Goal: Task Accomplishment & Management: Use online tool/utility

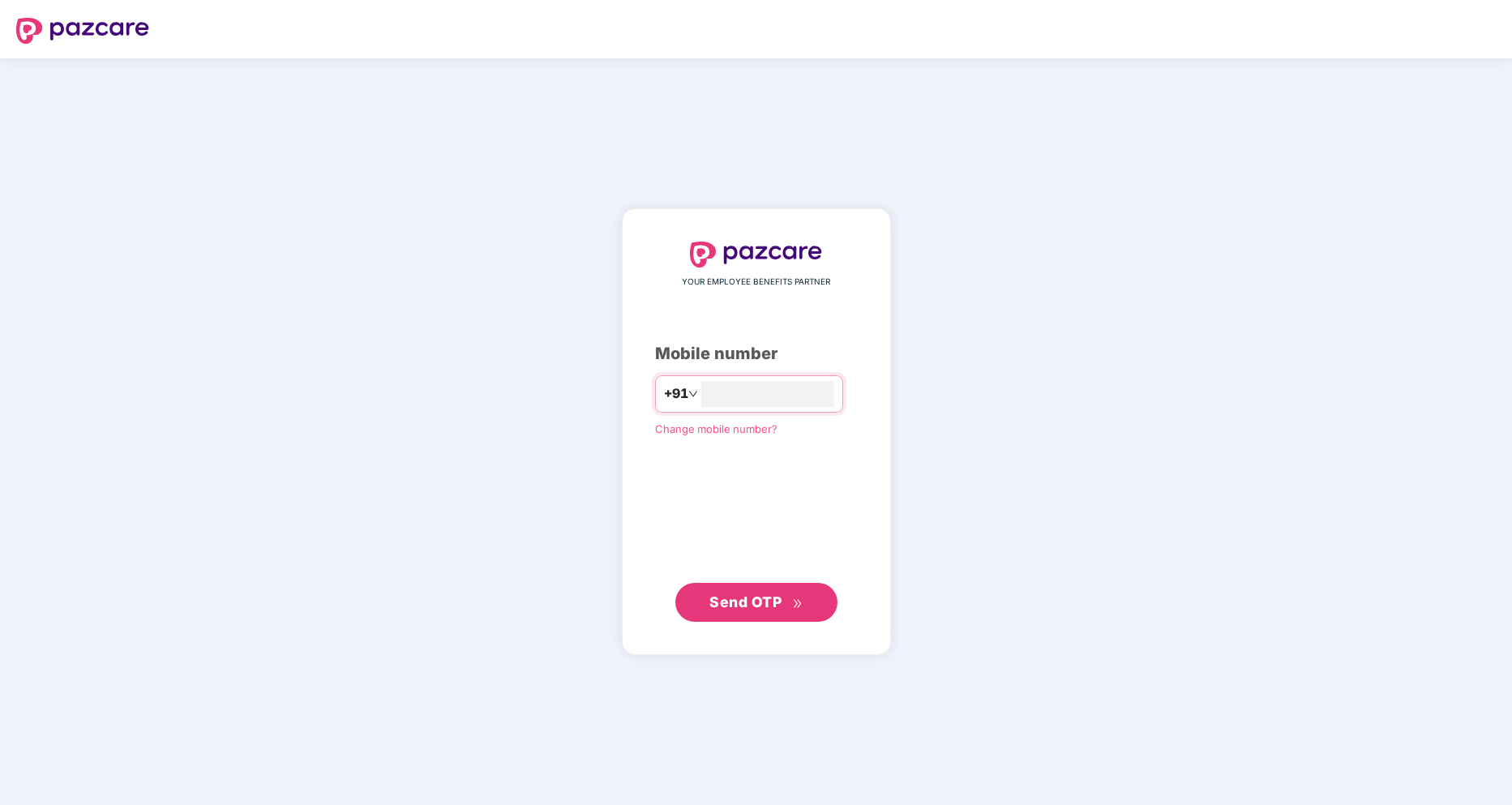
type input "**********"
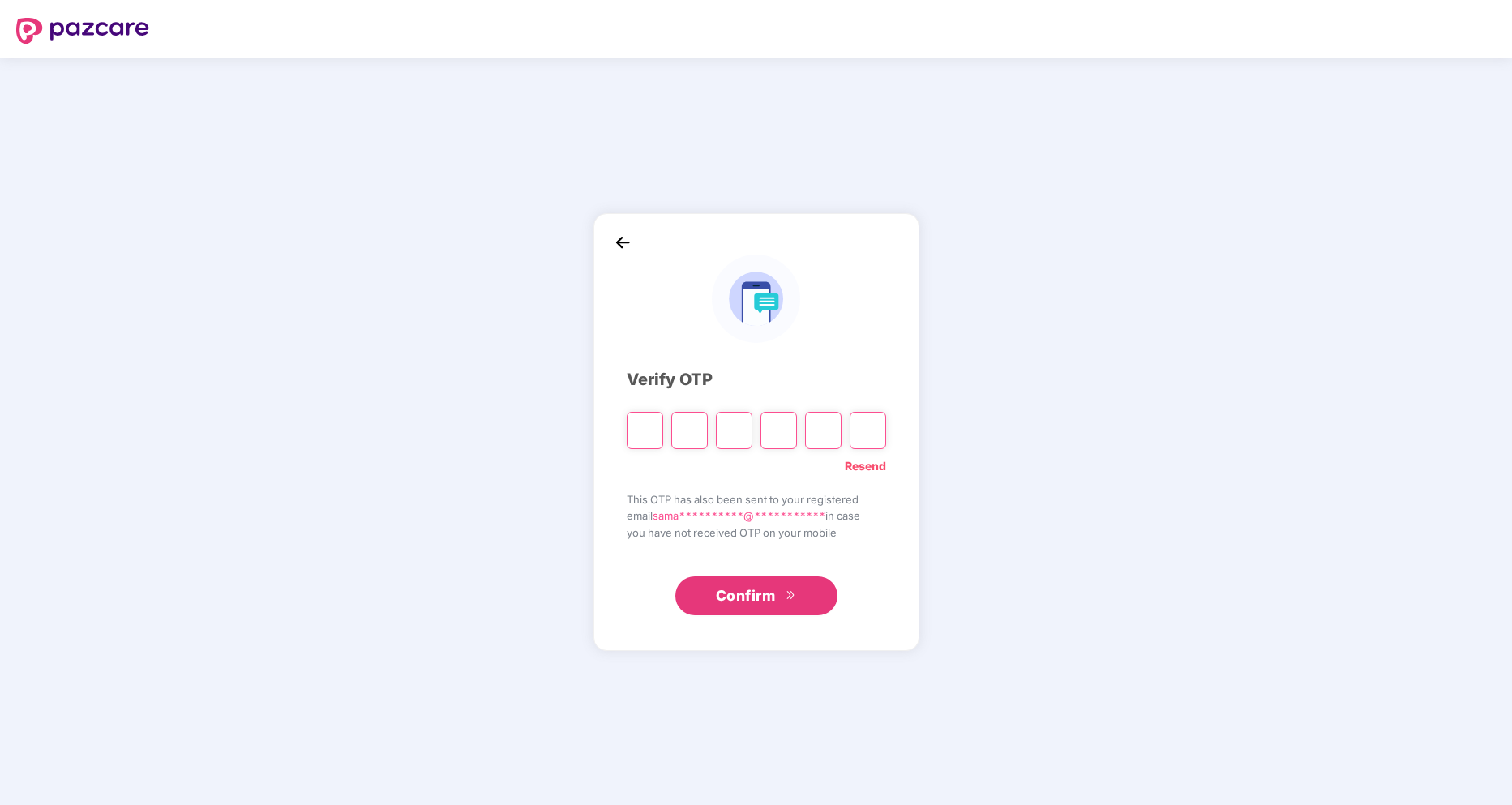
type input "*"
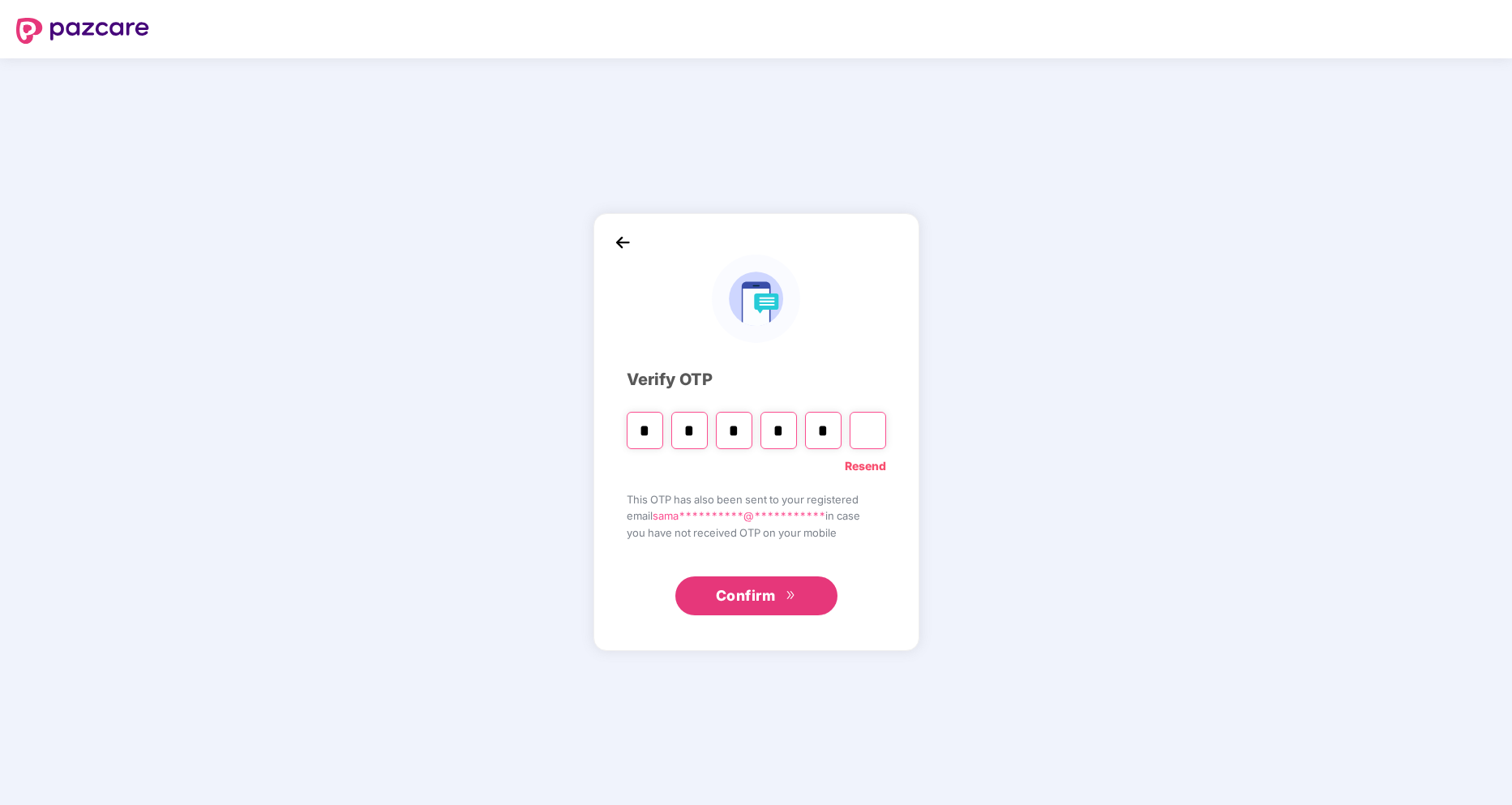
type input "*"
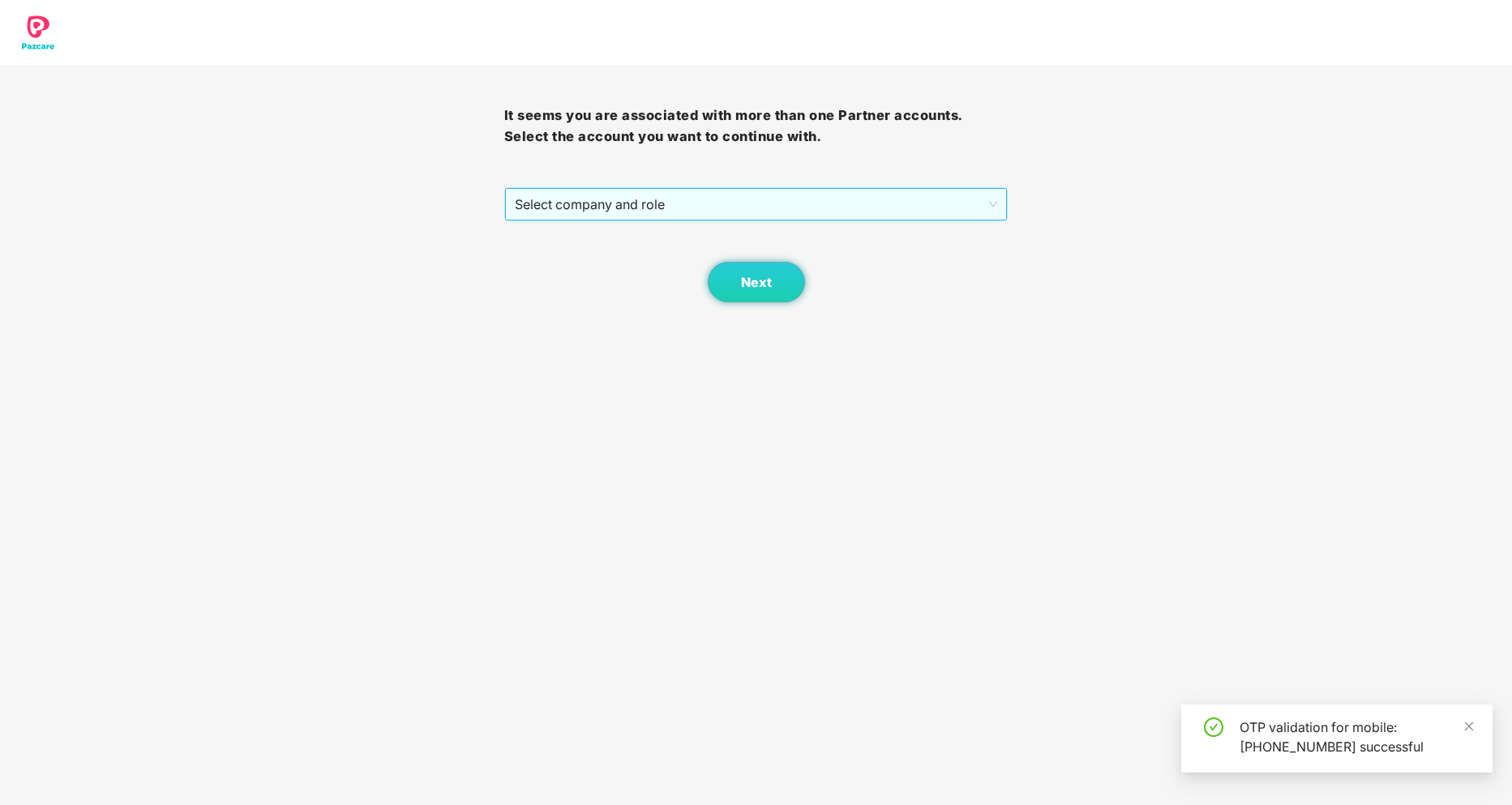
click at [709, 214] on span "Select company and role" at bounding box center [756, 203] width 483 height 31
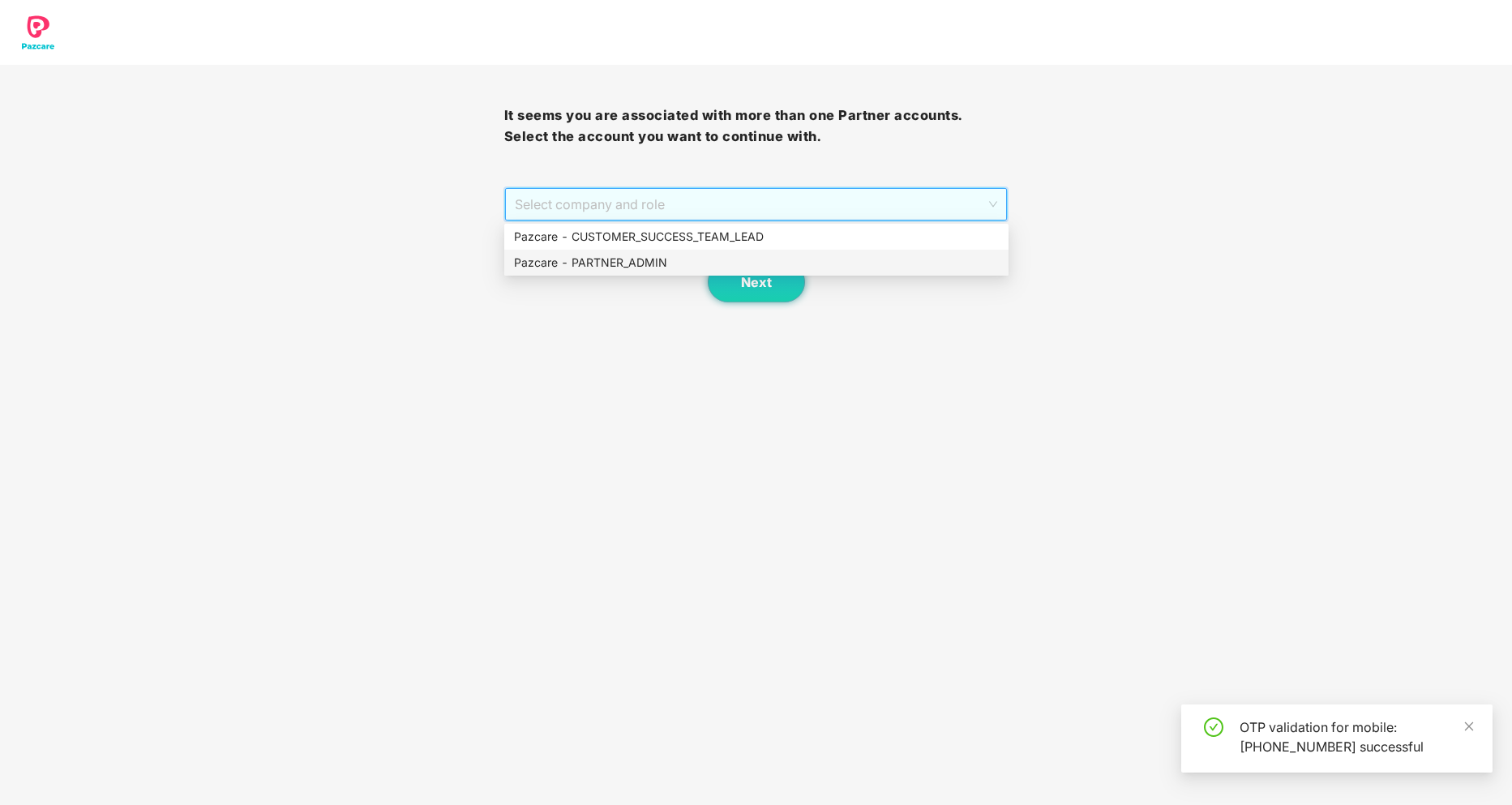
click at [710, 254] on div "Pazcare - PARTNER_ADMIN" at bounding box center [756, 263] width 484 height 18
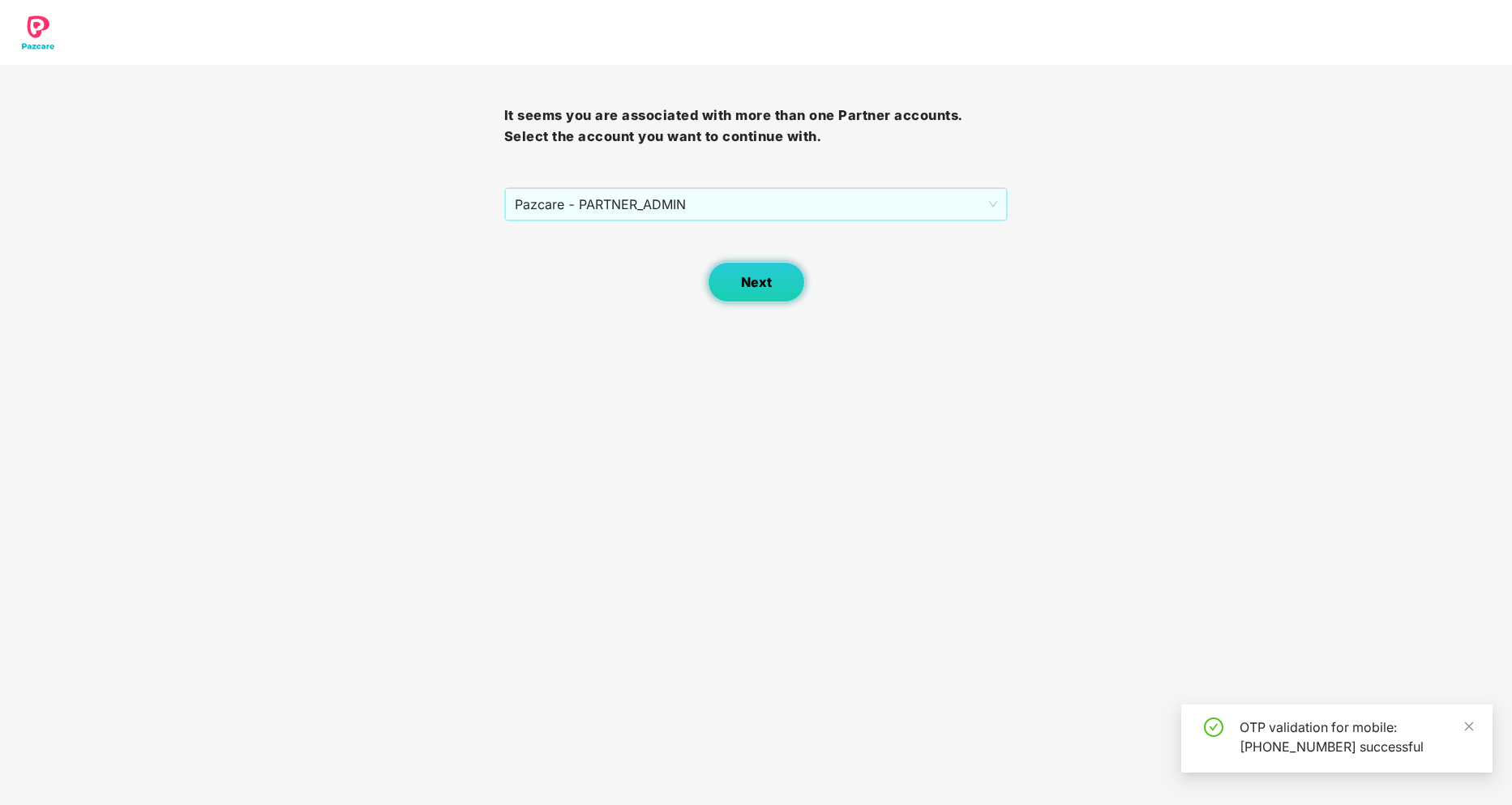
click at [751, 276] on span "Next" at bounding box center [756, 283] width 31 height 16
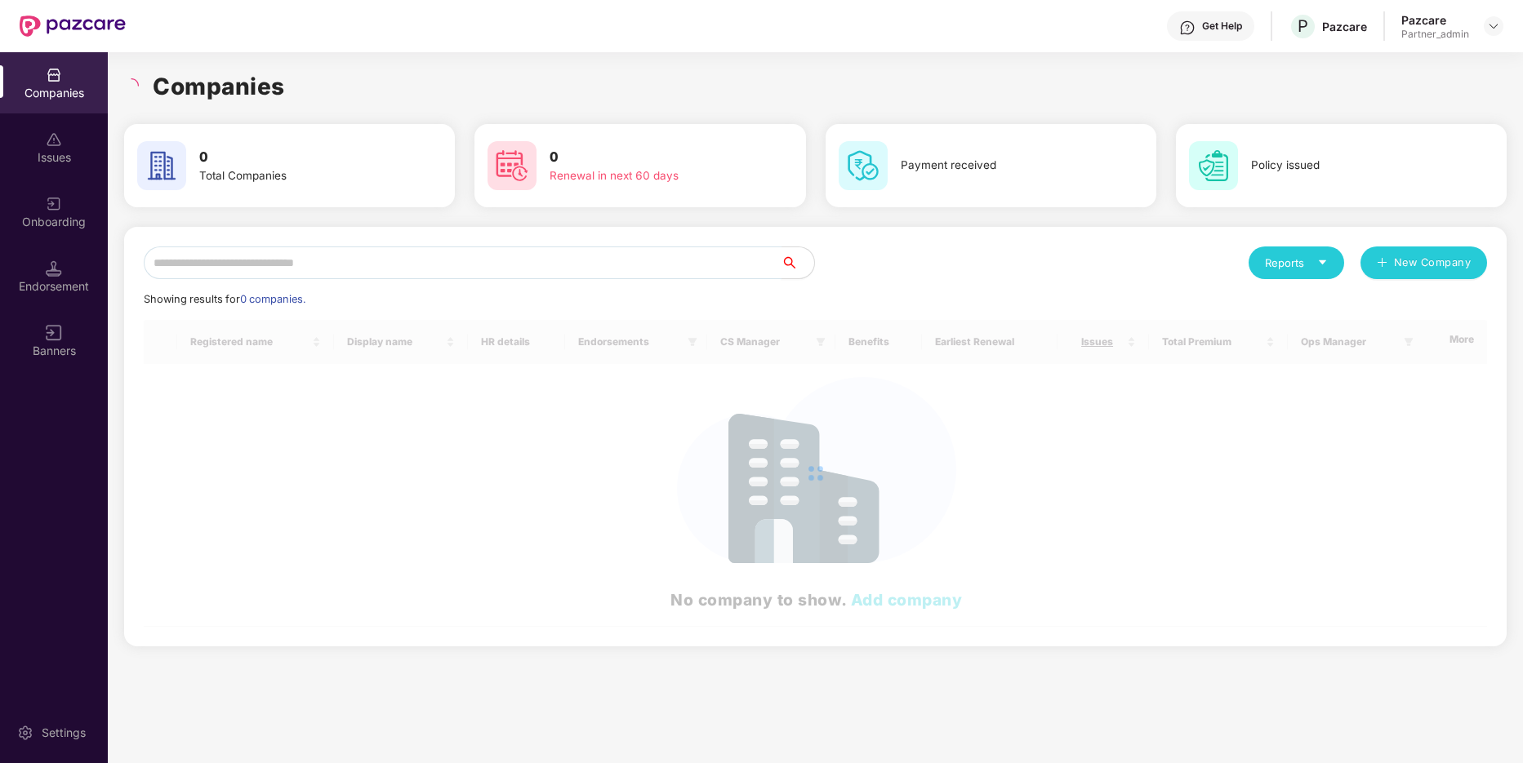
click at [611, 268] on input "text" at bounding box center [463, 263] width 638 height 33
drag, startPoint x: 611, startPoint y: 268, endPoint x: 602, endPoint y: 282, distance: 17.2
click at [602, 282] on div "*** Reports New Company Showing results for 0 companies. Registered name Displa…" at bounding box center [815, 437] width 1343 height 380
click at [789, 264] on icon "search" at bounding box center [789, 262] width 13 height 13
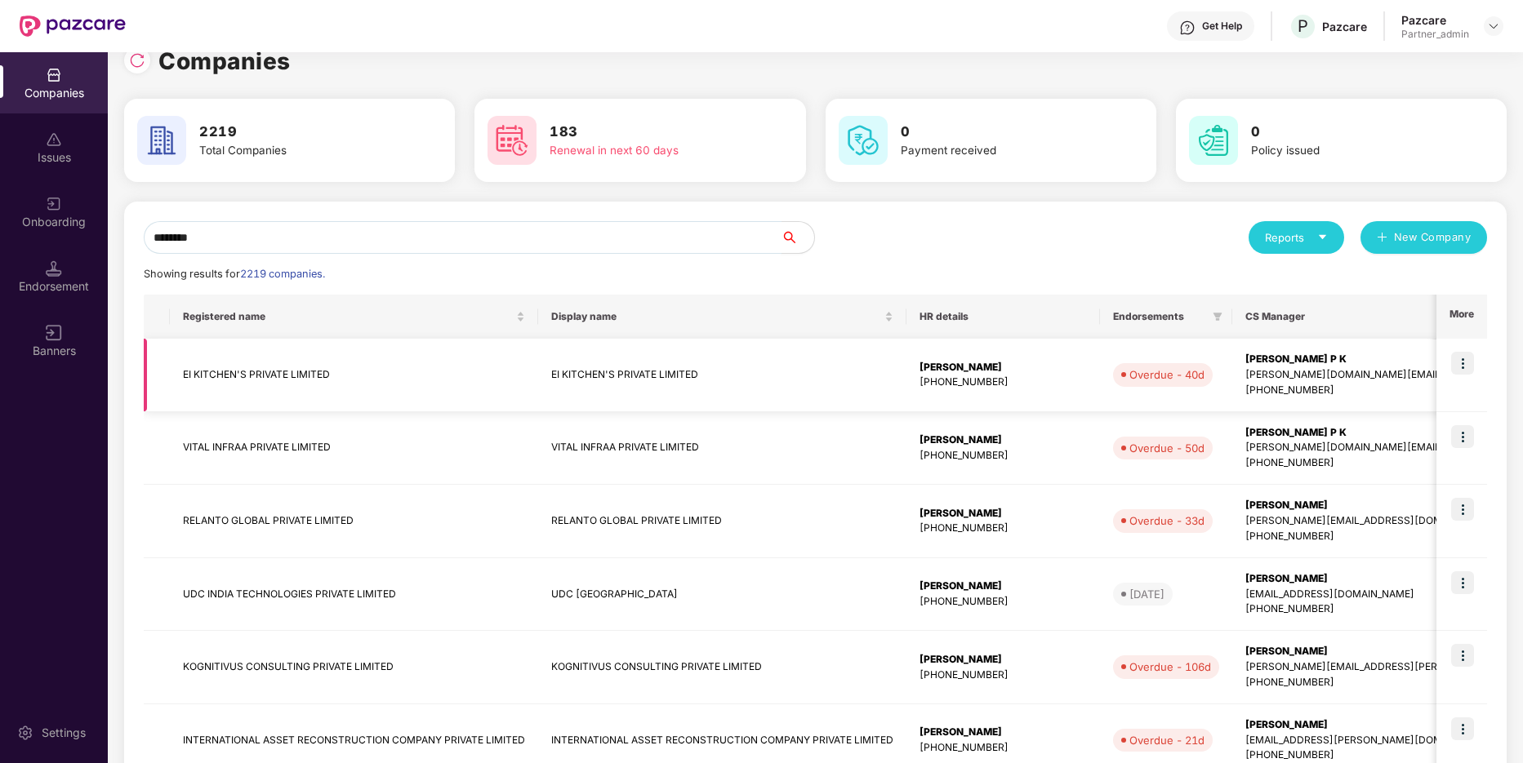
scroll to position [27, 0]
click at [788, 232] on icon "search" at bounding box center [789, 235] width 13 height 13
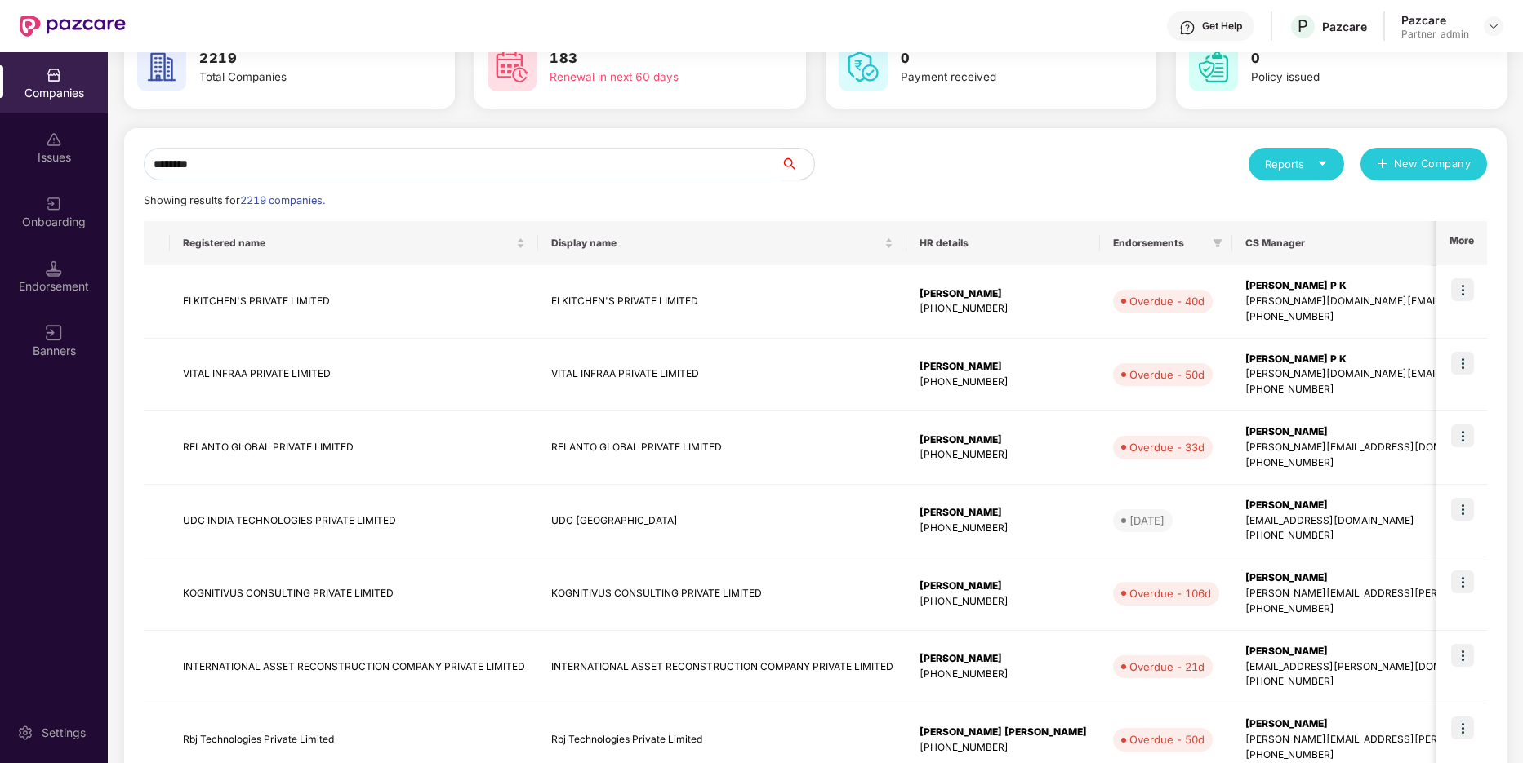
scroll to position [111, 0]
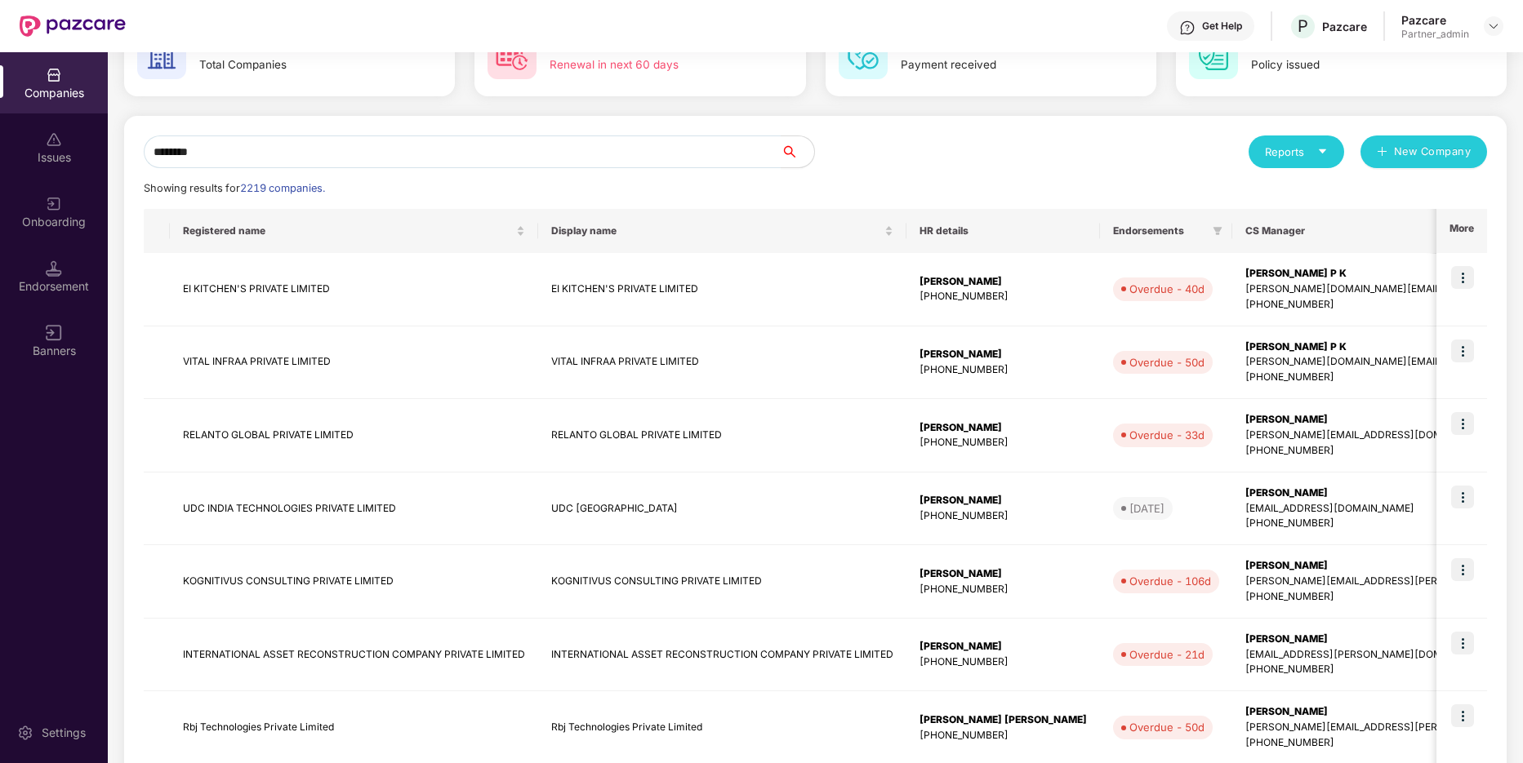
click at [1306, 151] on div "Reports" at bounding box center [1296, 152] width 63 height 16
click at [1279, 189] on div "Companies" at bounding box center [1288, 194] width 60 height 18
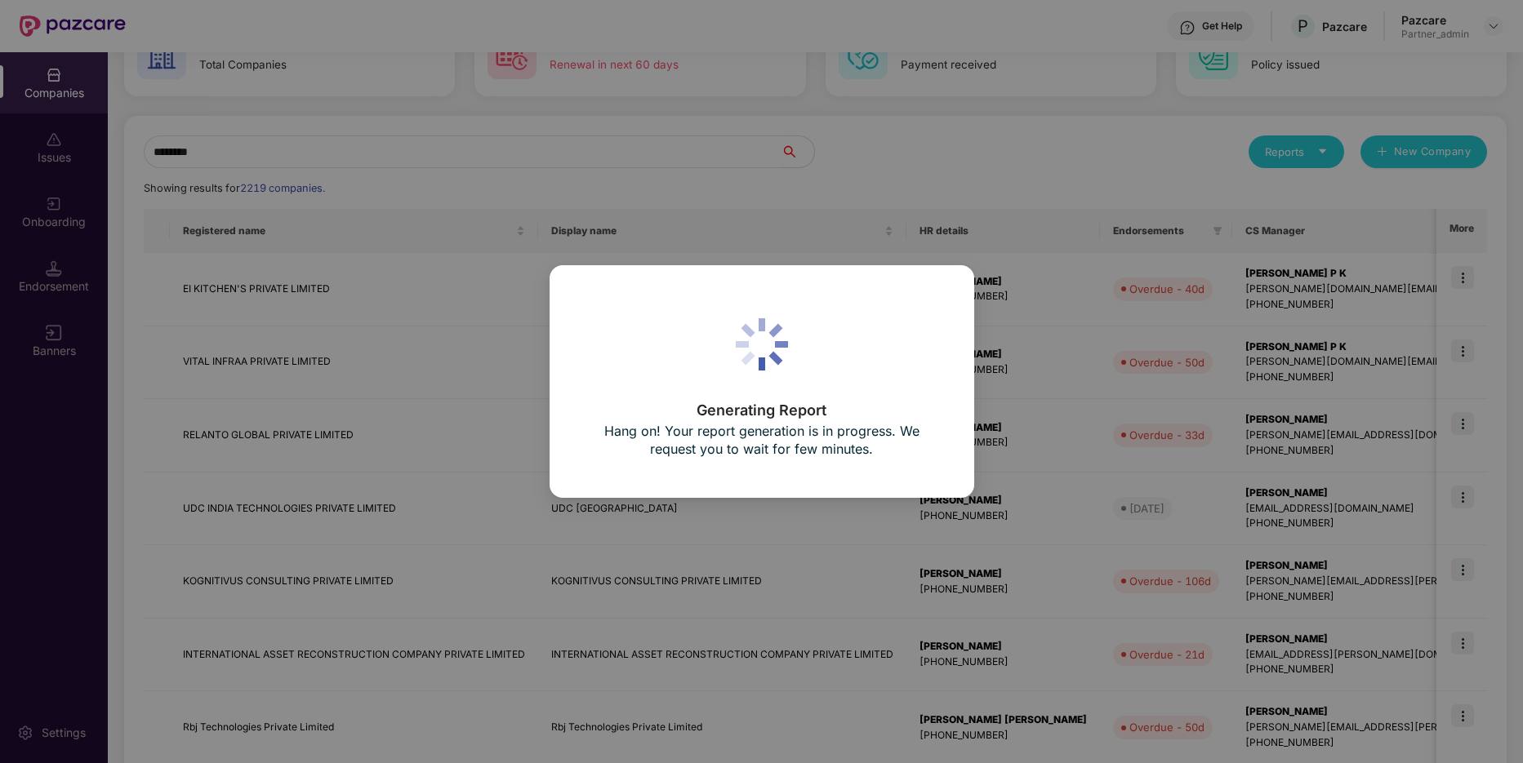
click at [1335, 153] on div "Generating Report Hang on! Your report generation is in progress. We request yo…" at bounding box center [761, 381] width 1523 height 763
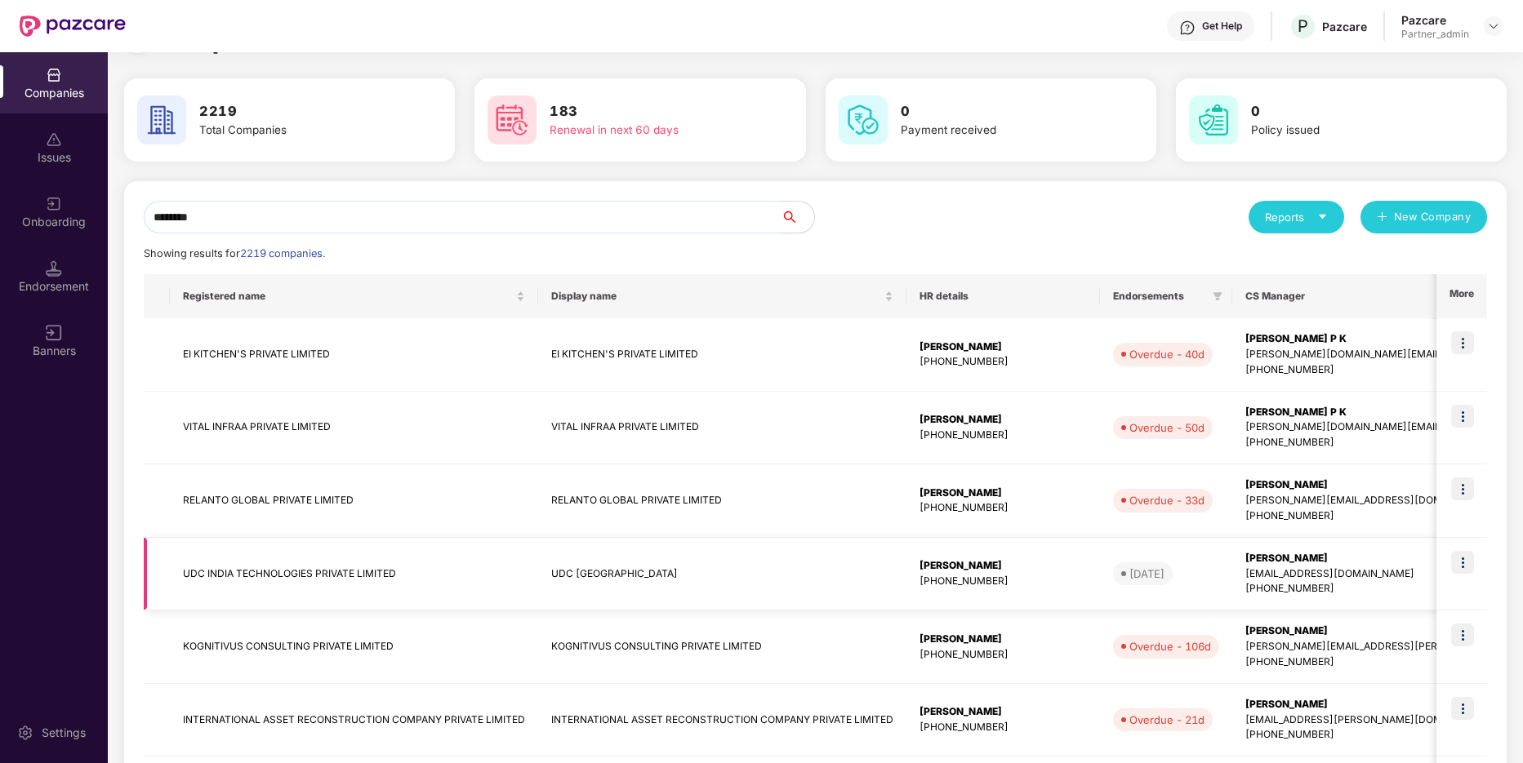
scroll to position [2, 0]
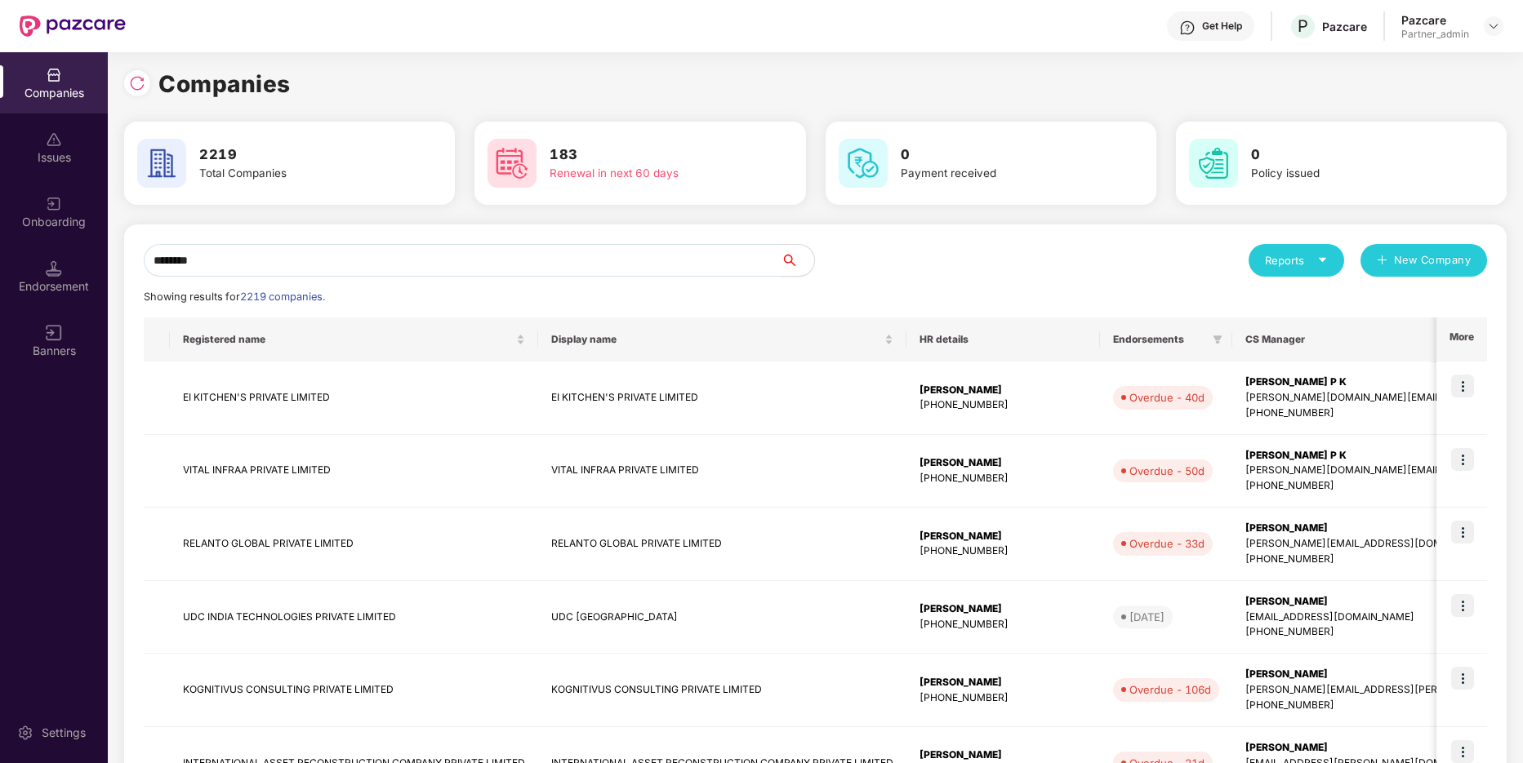
click at [478, 261] on input "********" at bounding box center [463, 260] width 638 height 33
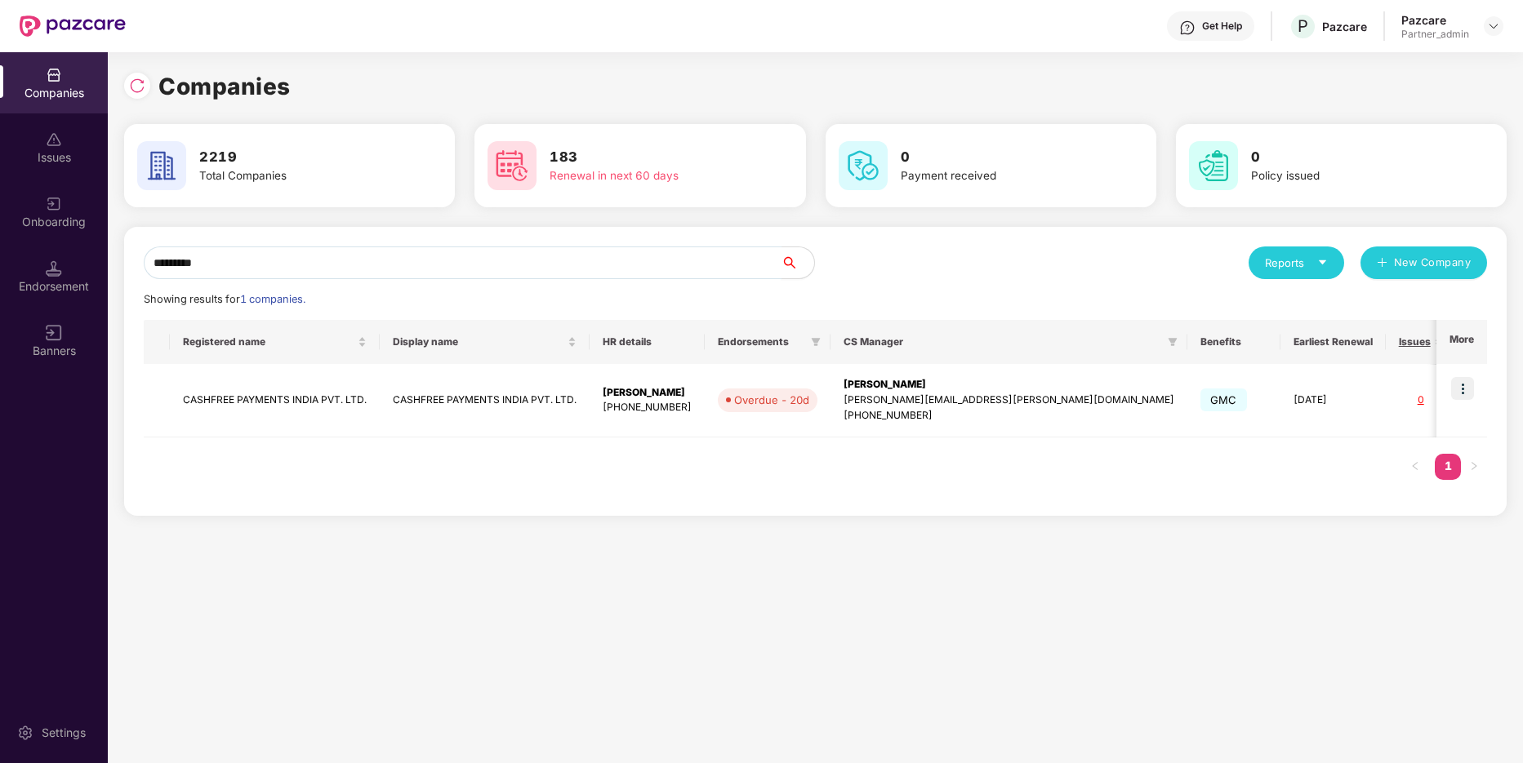
scroll to position [0, 0]
type input "********"
click at [1464, 389] on img at bounding box center [1462, 388] width 23 height 23
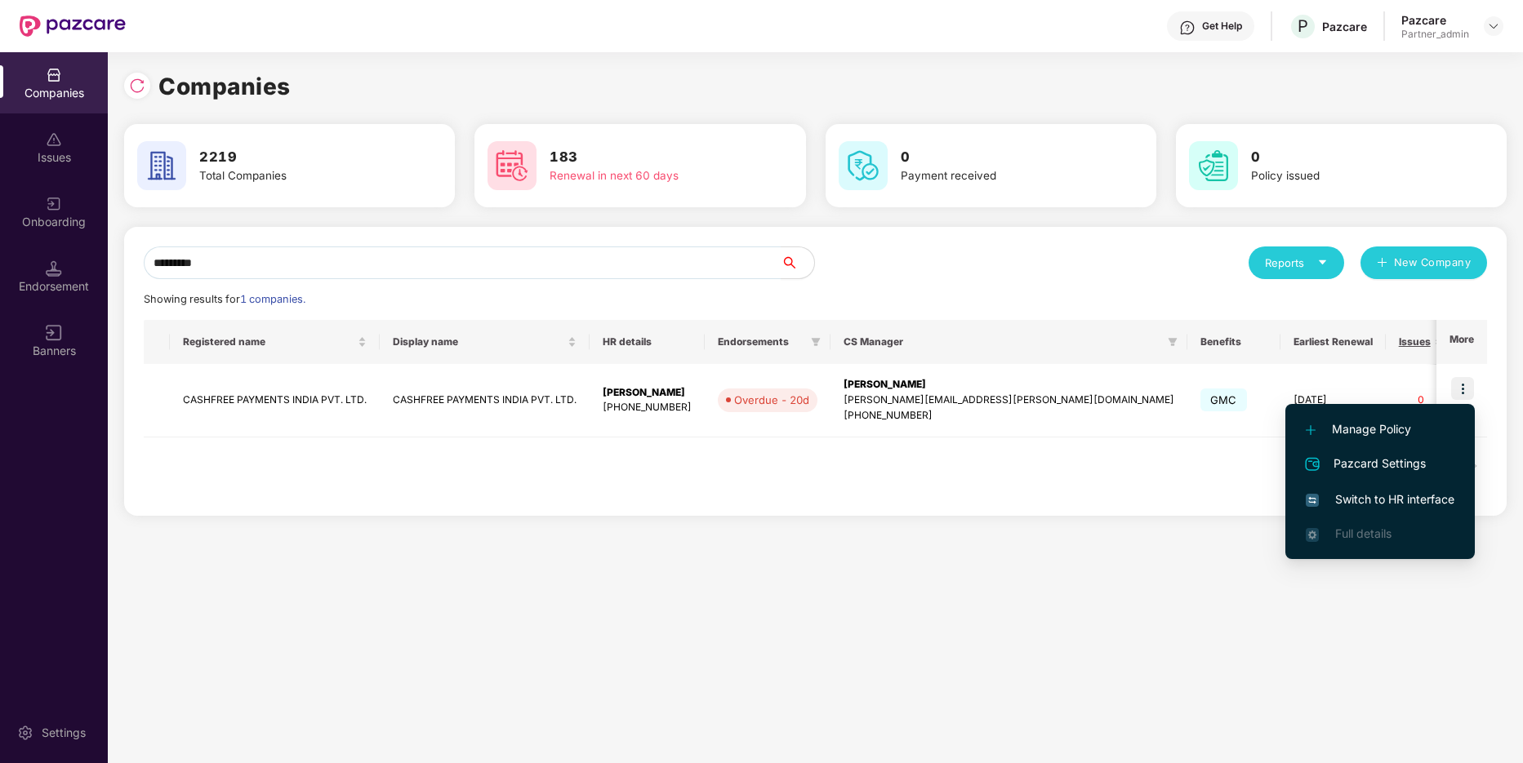
click at [1416, 494] on span "Switch to HR interface" at bounding box center [1379, 500] width 149 height 18
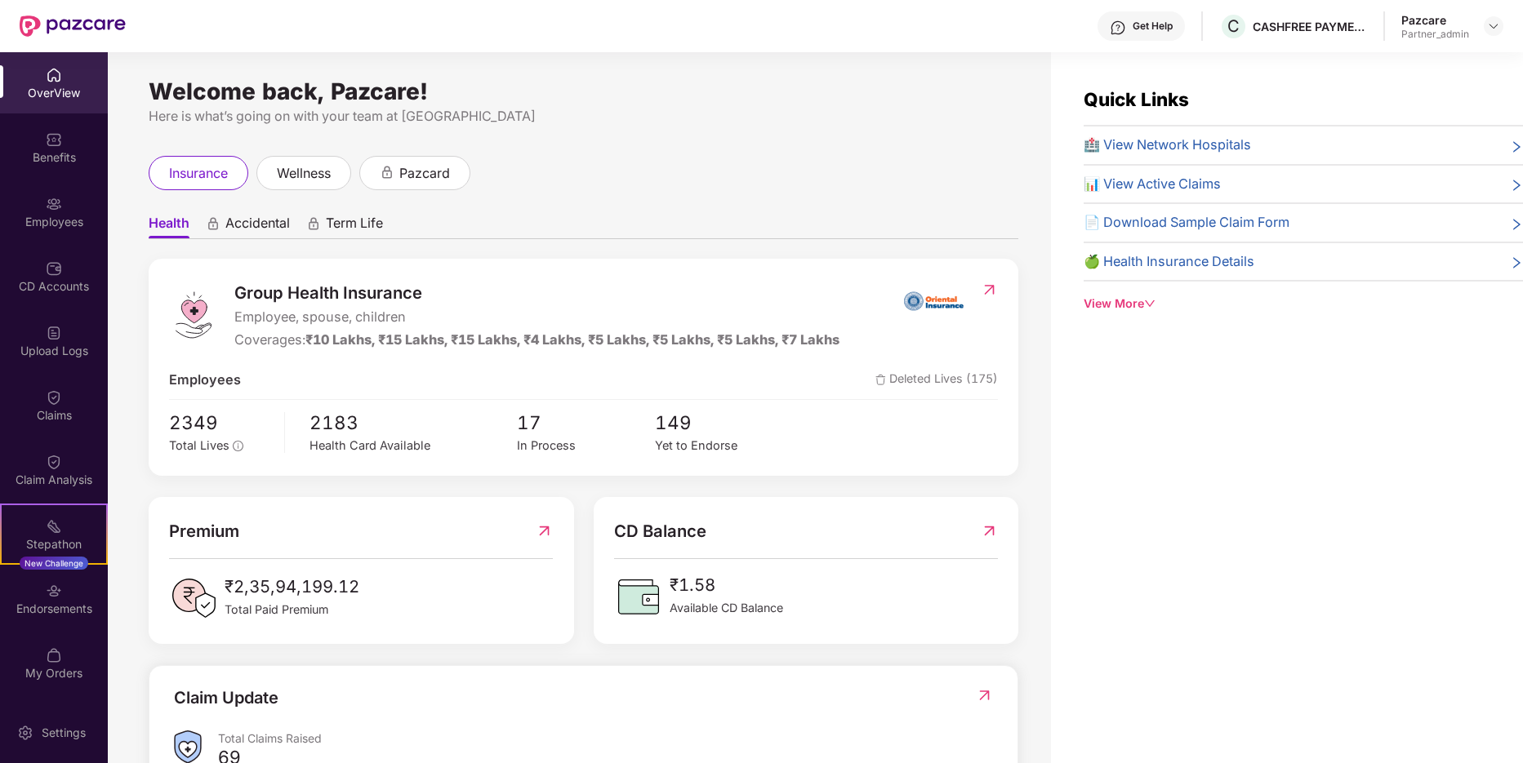
scroll to position [6, 0]
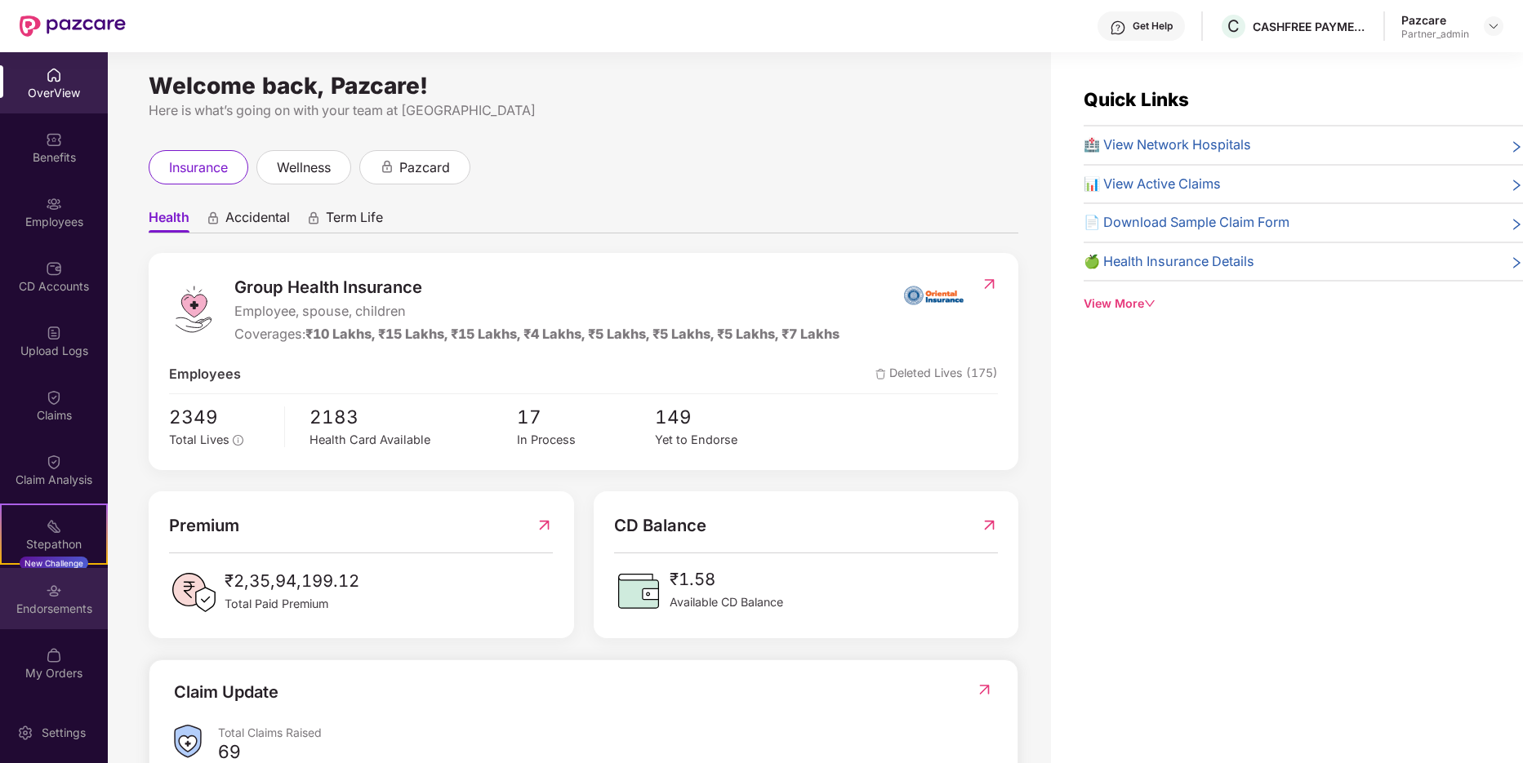
click at [61, 601] on div "Endorsements" at bounding box center [54, 609] width 108 height 16
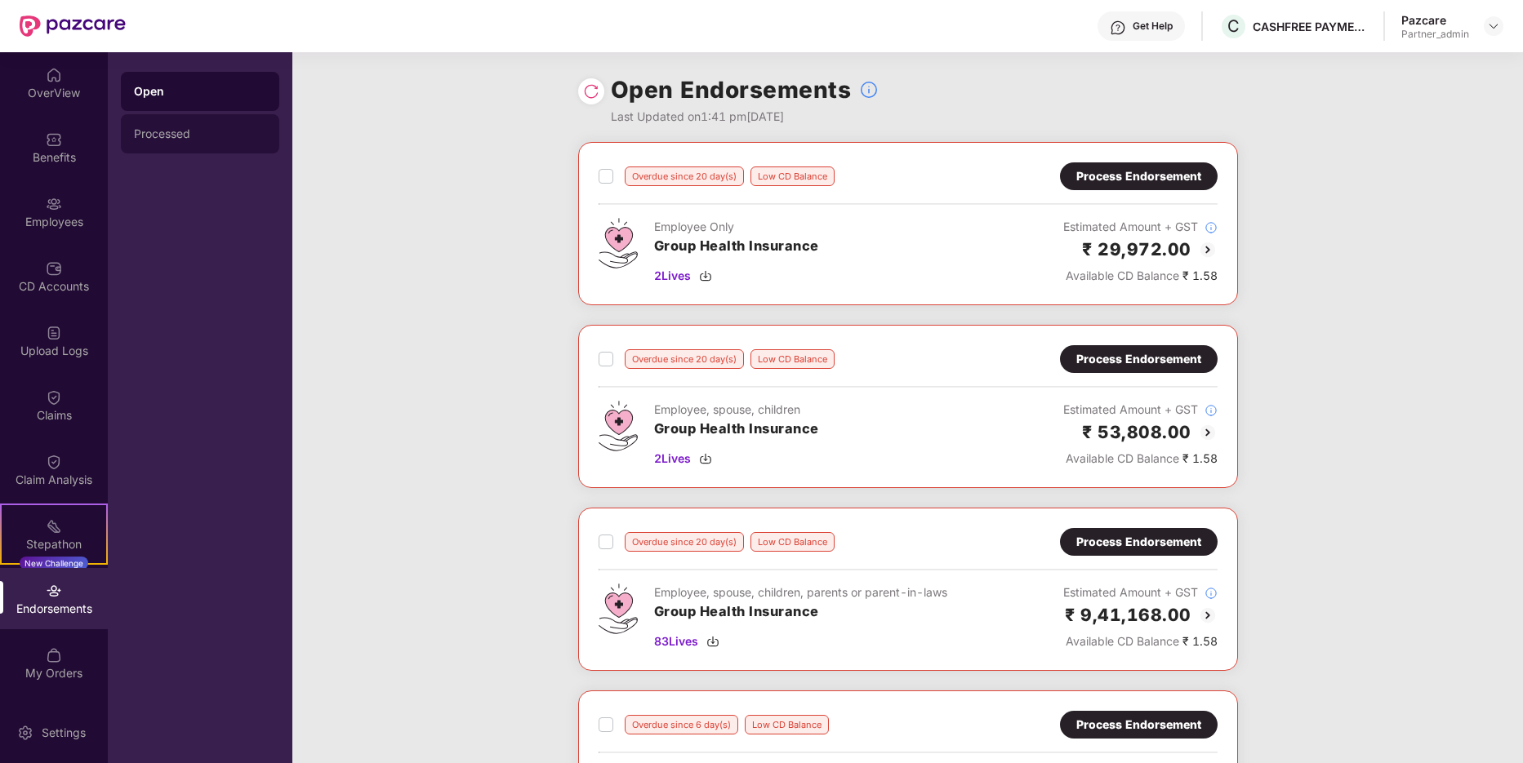
click at [210, 122] on div "Processed" at bounding box center [200, 133] width 158 height 39
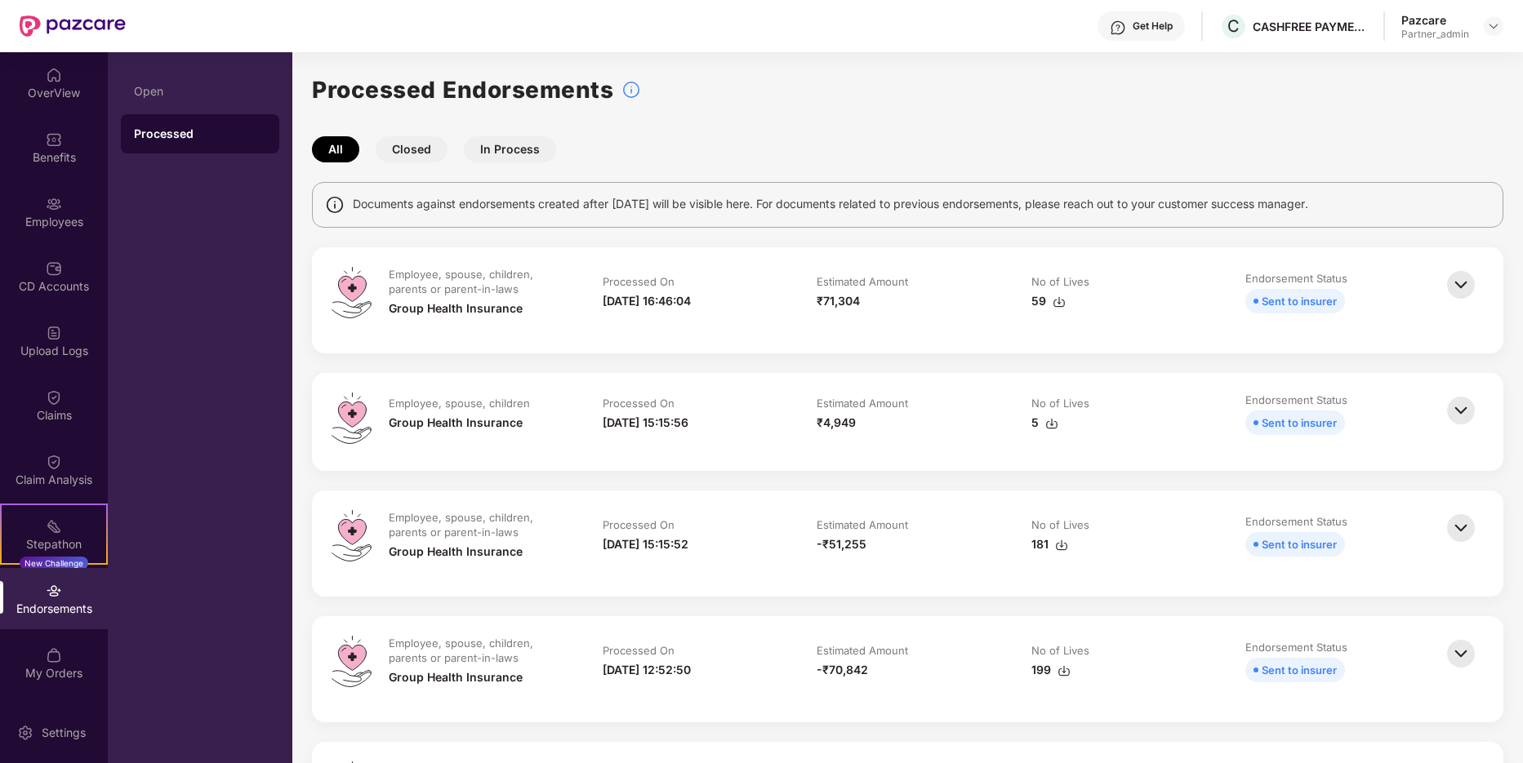
click at [1453, 282] on img at bounding box center [1461, 285] width 36 height 36
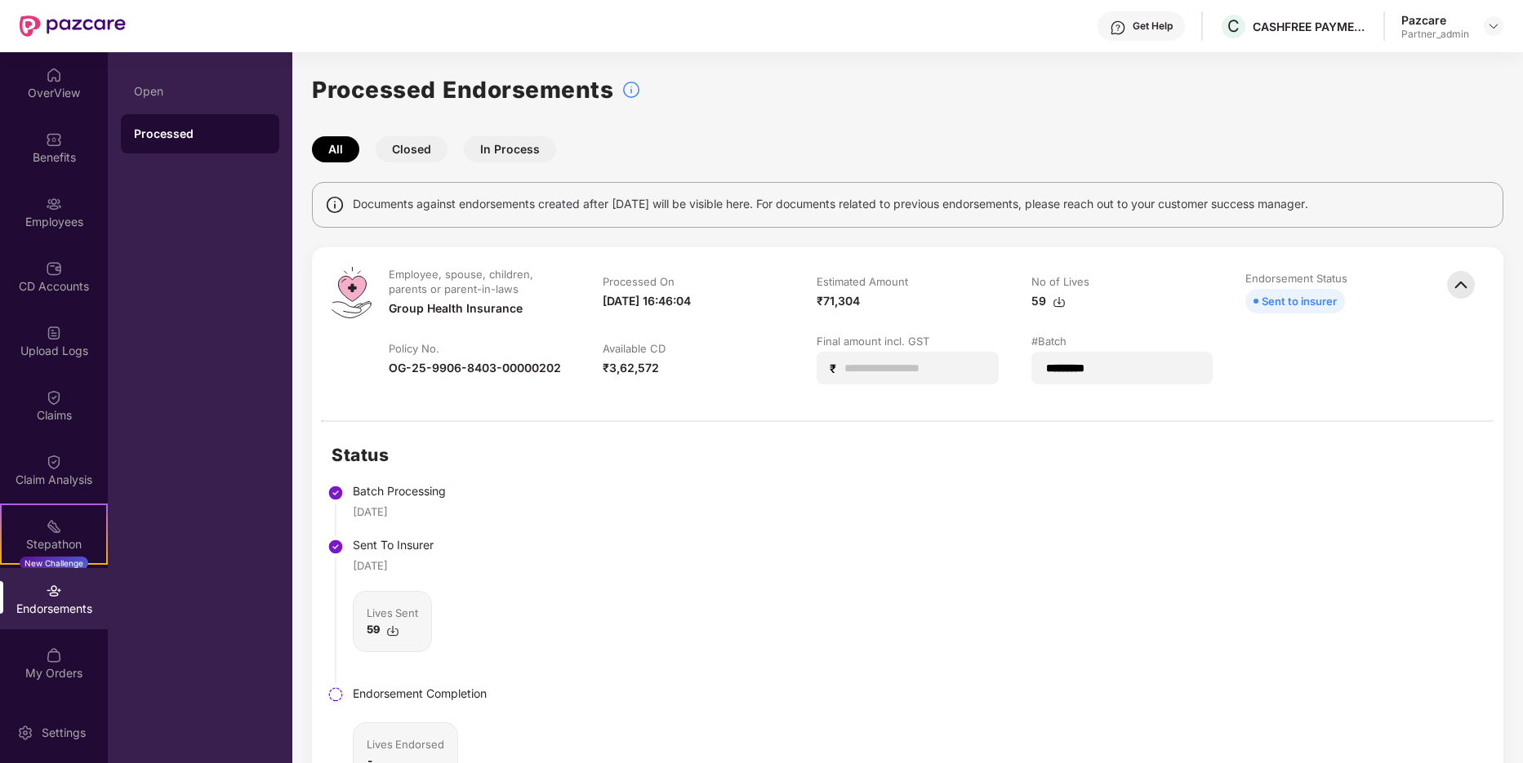
click at [1453, 282] on img at bounding box center [1461, 285] width 36 height 36
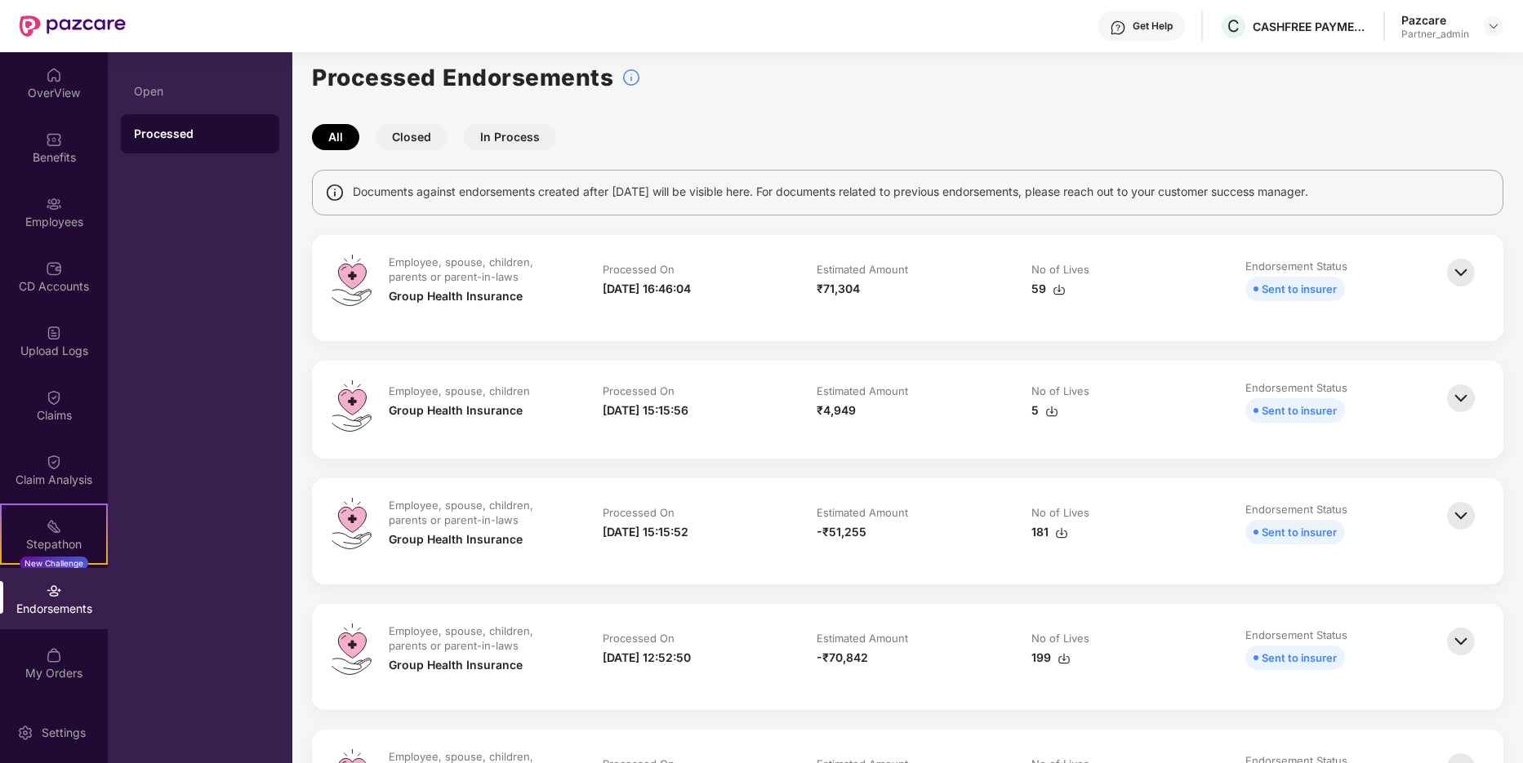
scroll to position [9, 0]
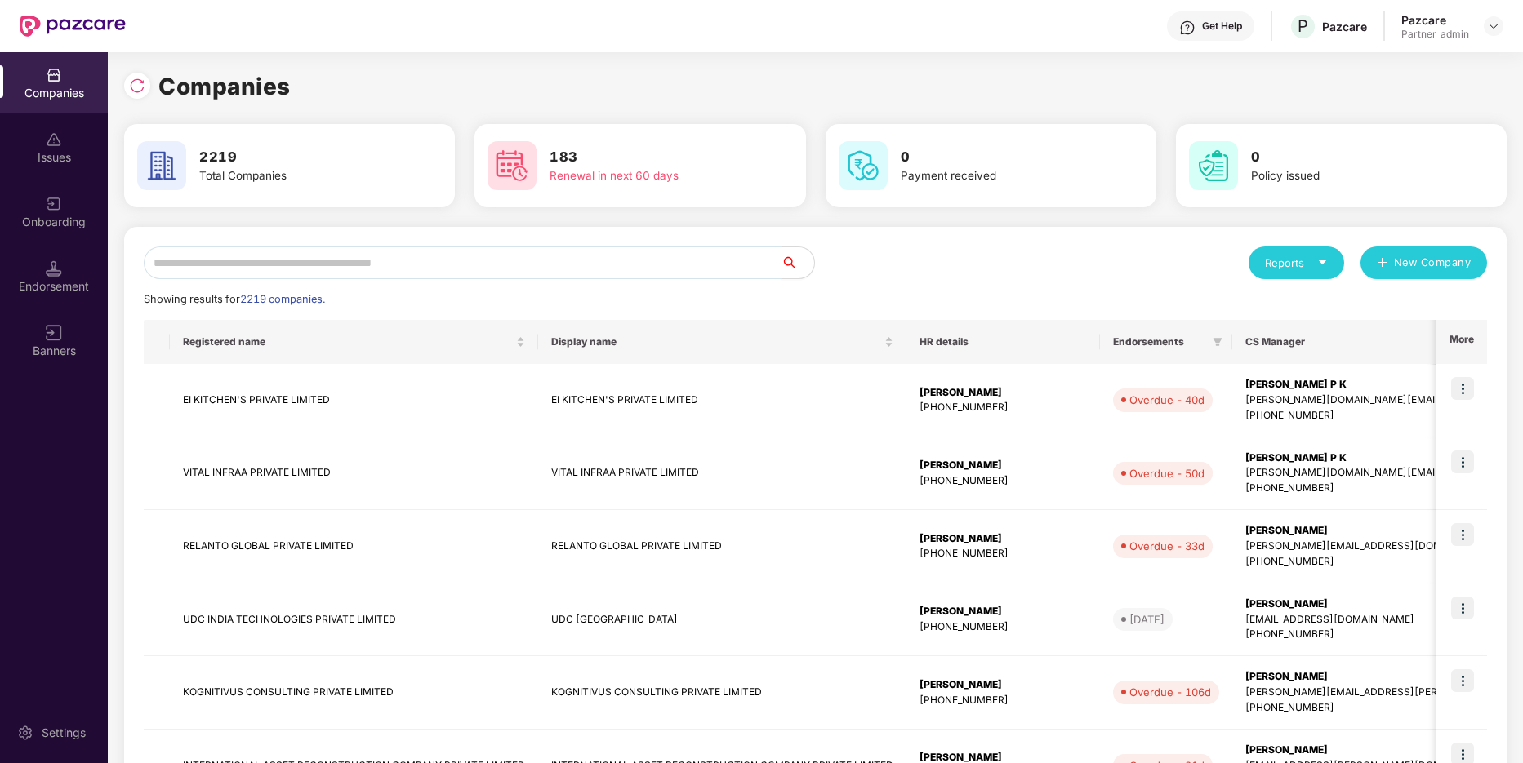
click at [729, 258] on input "text" at bounding box center [463, 263] width 638 height 33
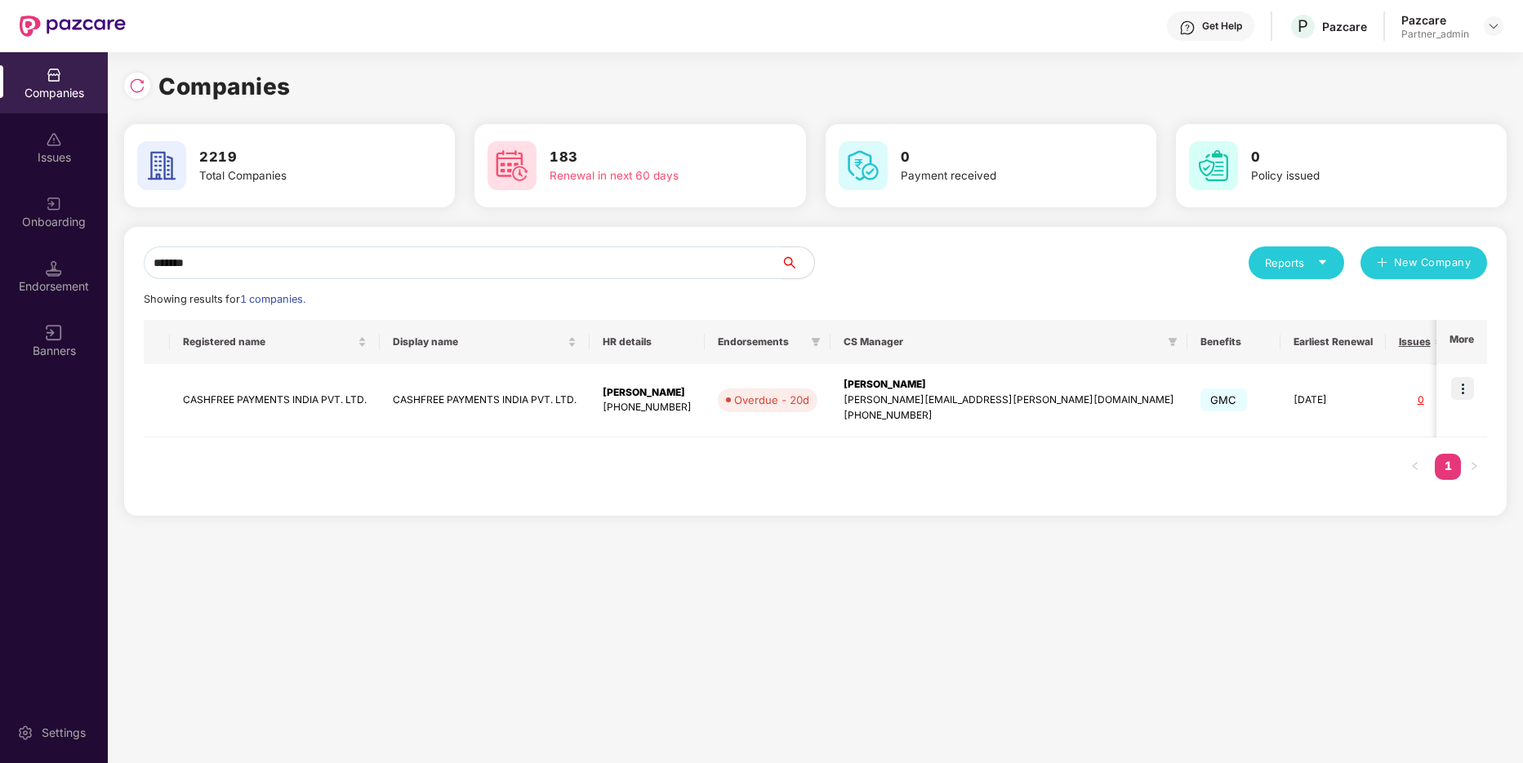
type input "********"
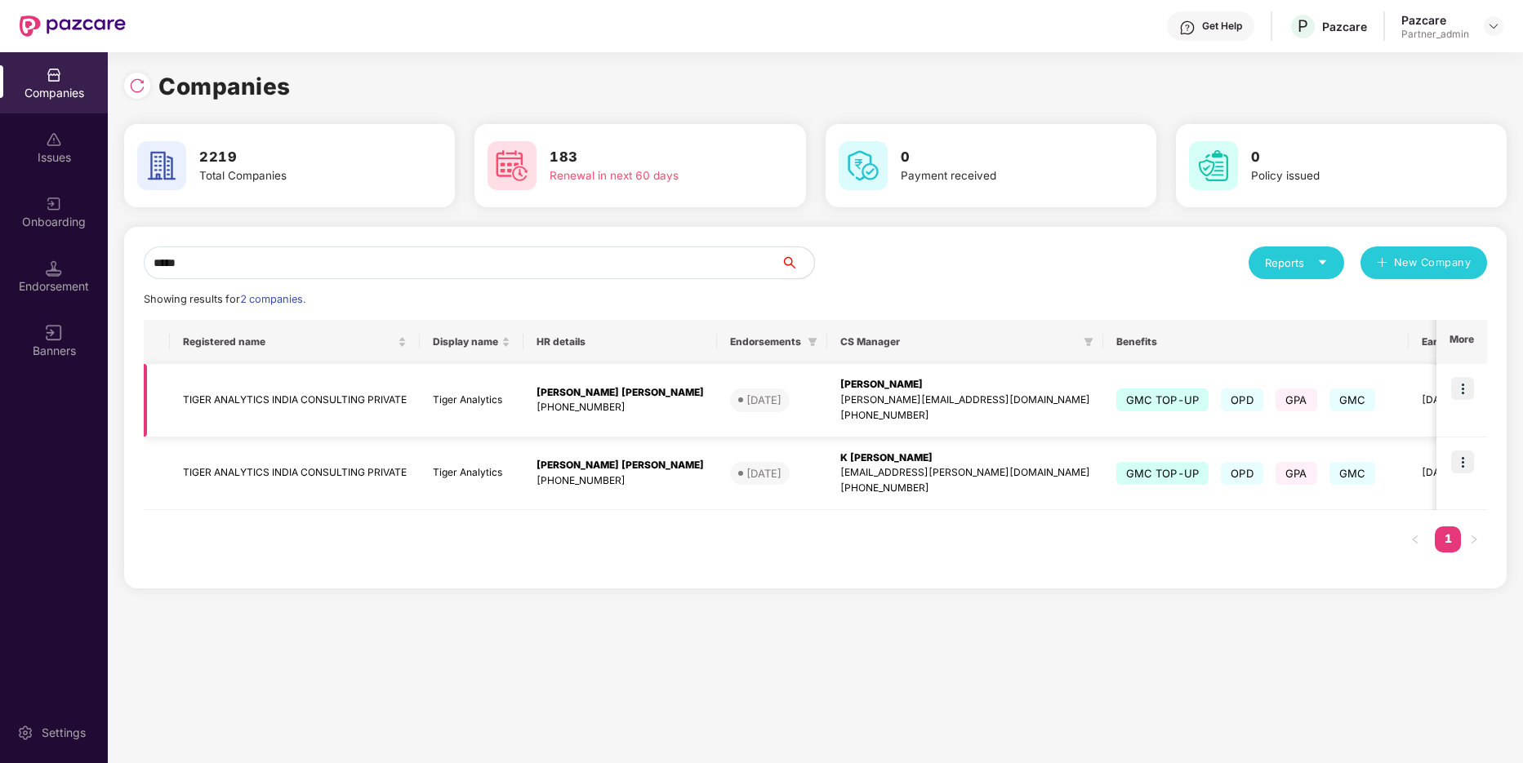
type input "*****"
click at [1469, 392] on img at bounding box center [1462, 388] width 23 height 23
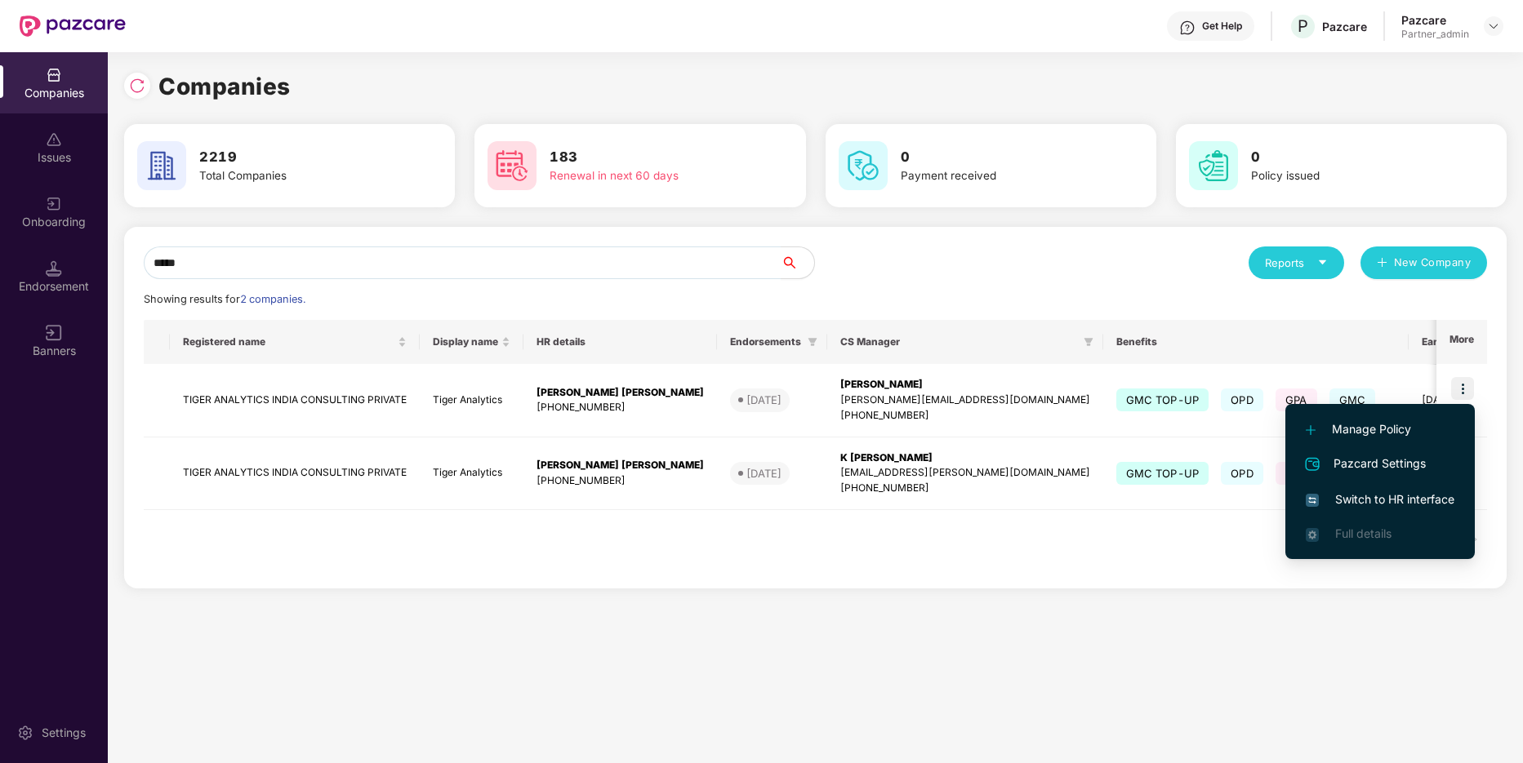
click at [1428, 497] on span "Switch to HR interface" at bounding box center [1379, 500] width 149 height 18
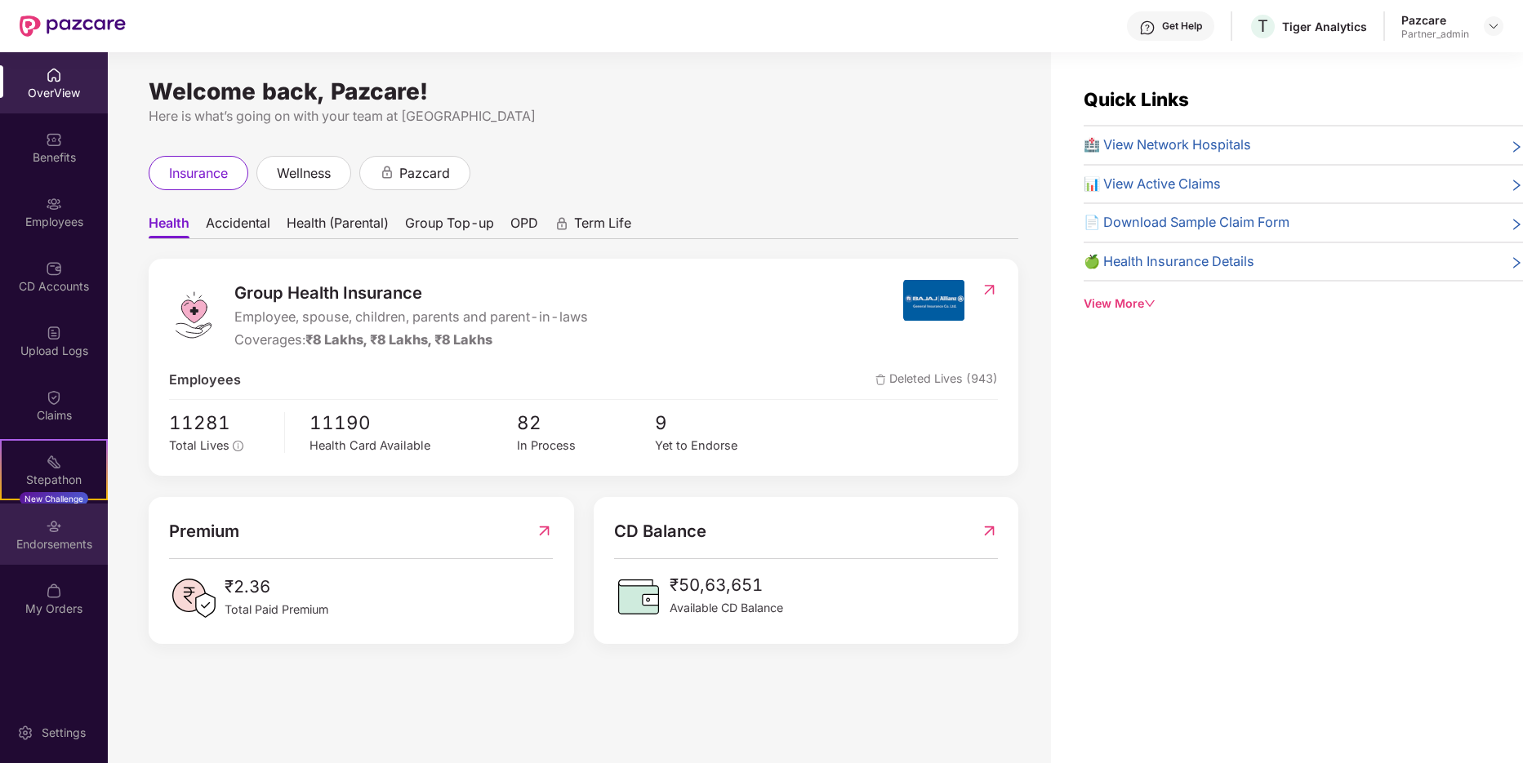
click at [65, 533] on div "Endorsements" at bounding box center [54, 534] width 108 height 61
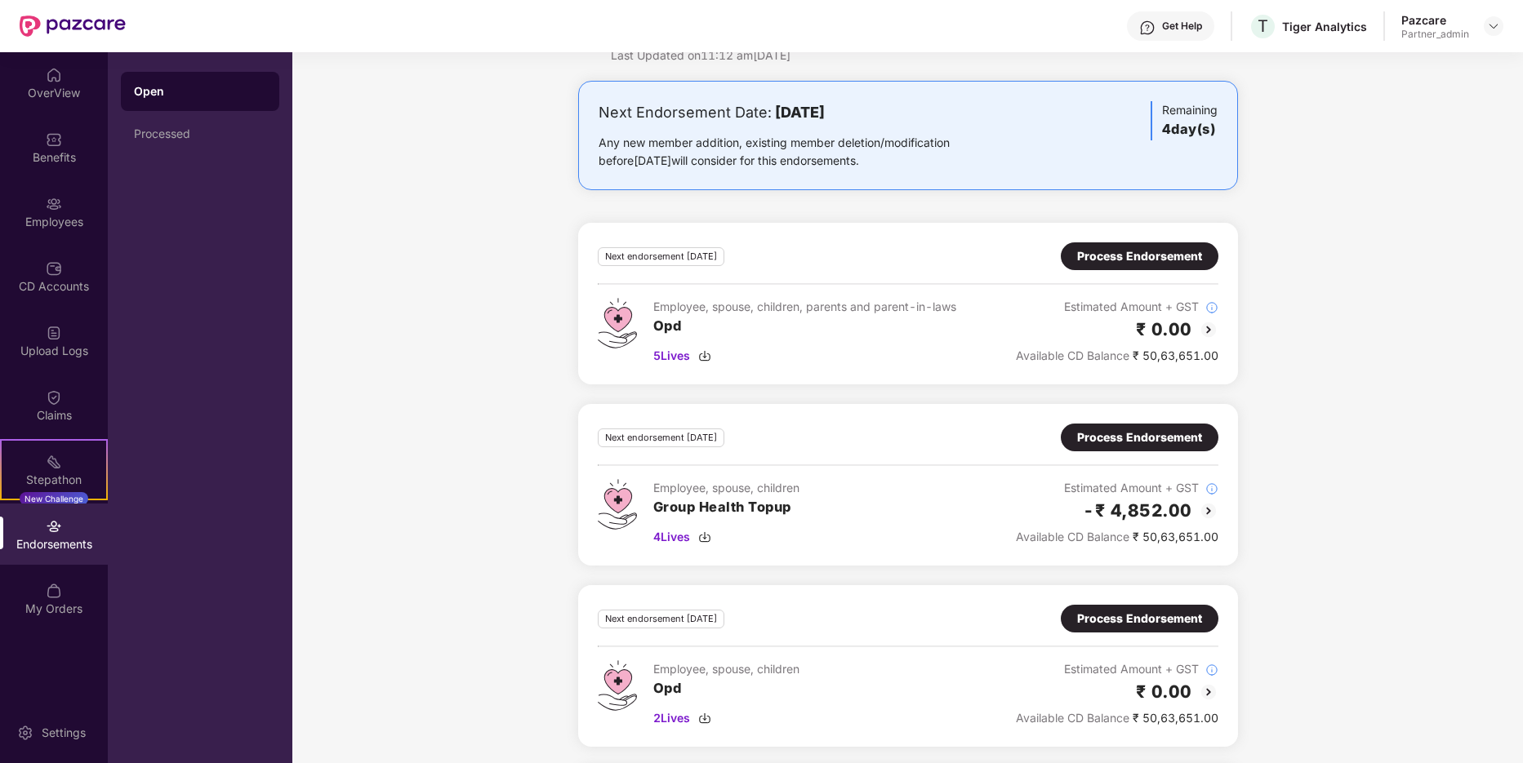
scroll to position [63, 0]
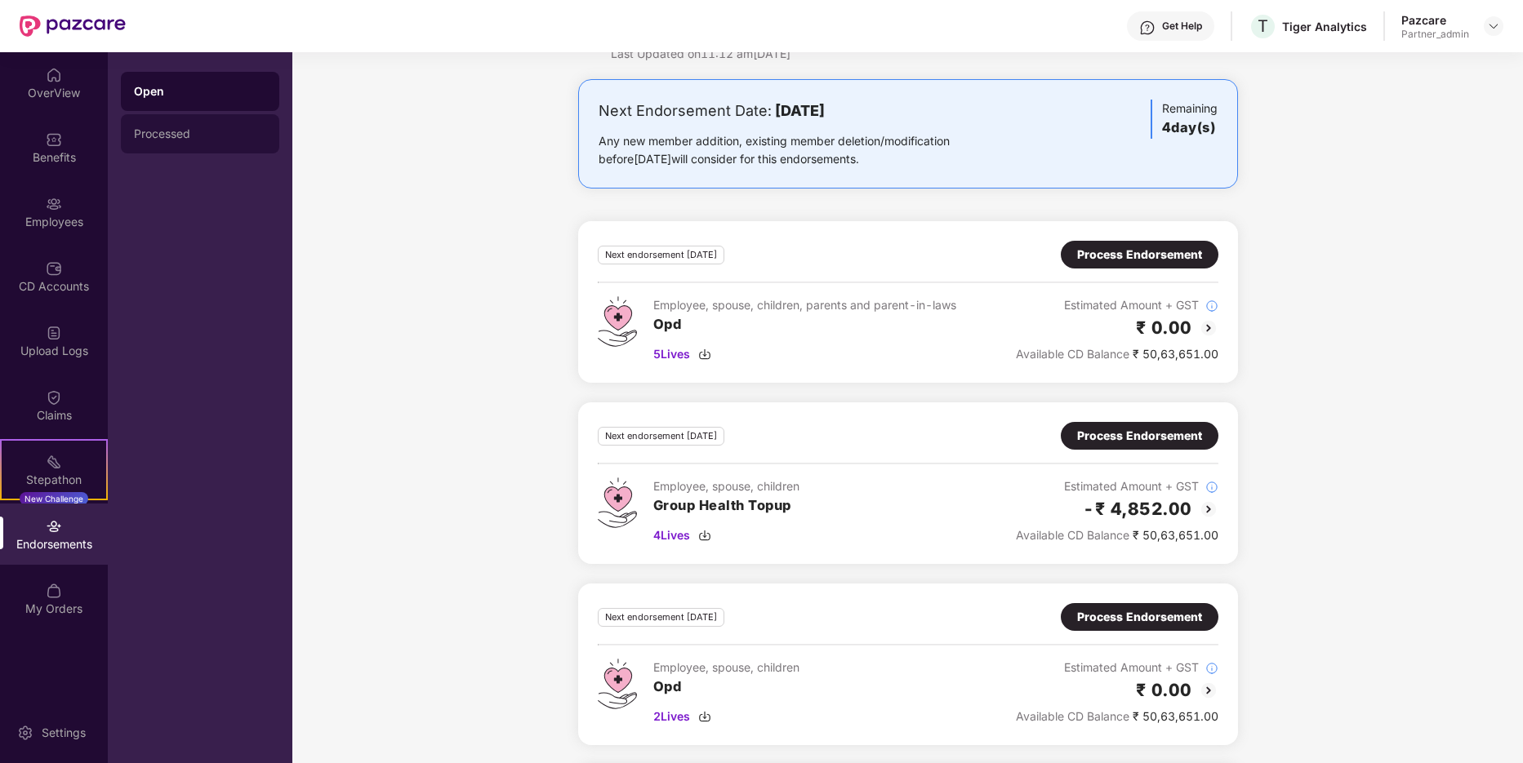
click at [237, 140] on div "Processed" at bounding box center [200, 133] width 158 height 39
